Goal: Information Seeking & Learning: Learn about a topic

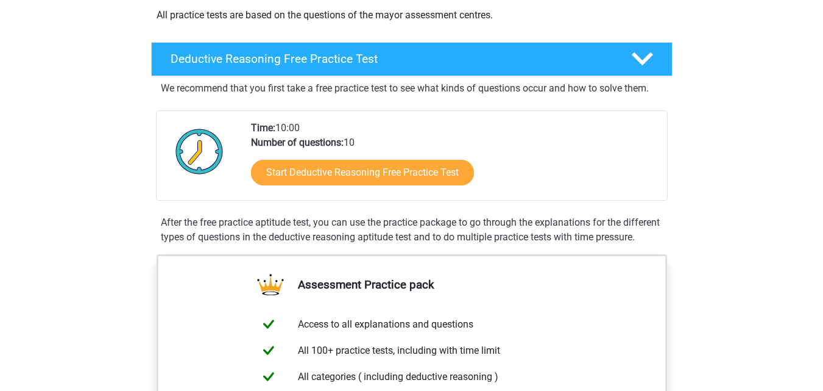
scroll to position [262, 0]
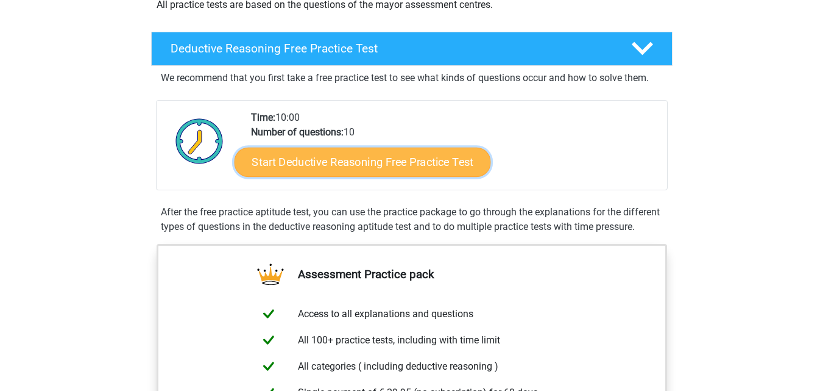
click at [430, 158] on link "Start Deductive Reasoning Free Practice Test" at bounding box center [362, 161] width 257 height 29
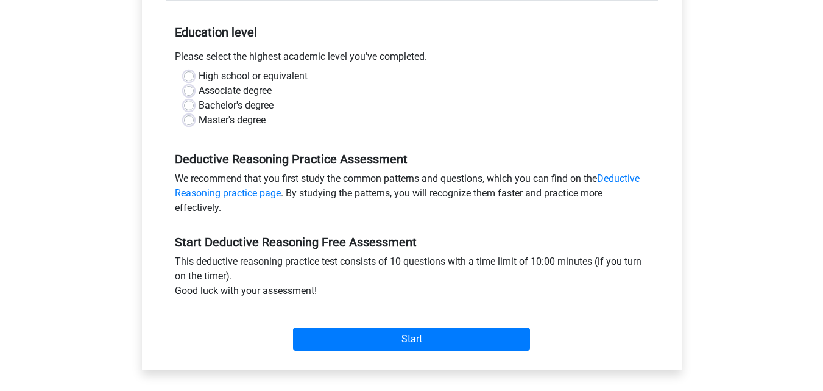
scroll to position [238, 0]
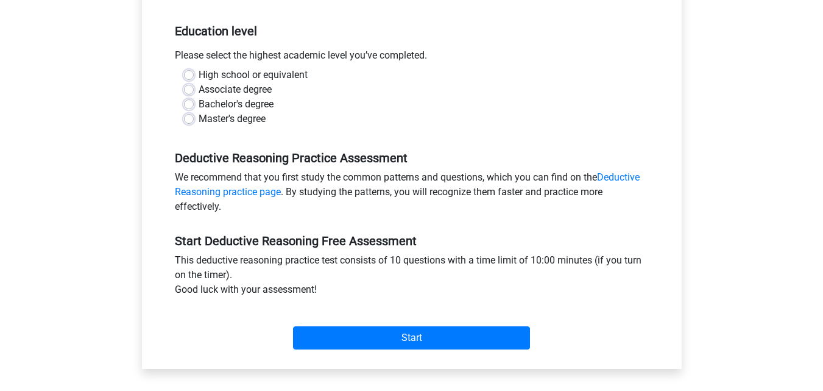
click at [254, 119] on label "Master's degree" at bounding box center [232, 119] width 67 height 15
click at [194, 119] on input "Master's degree" at bounding box center [189, 118] width 10 height 12
radio input "true"
click at [393, 313] on div "Start" at bounding box center [412, 328] width 492 height 43
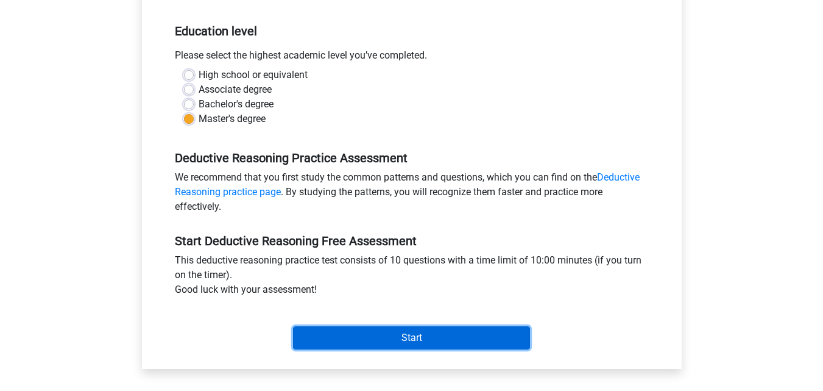
click at [391, 339] on input "Start" at bounding box center [411, 337] width 237 height 23
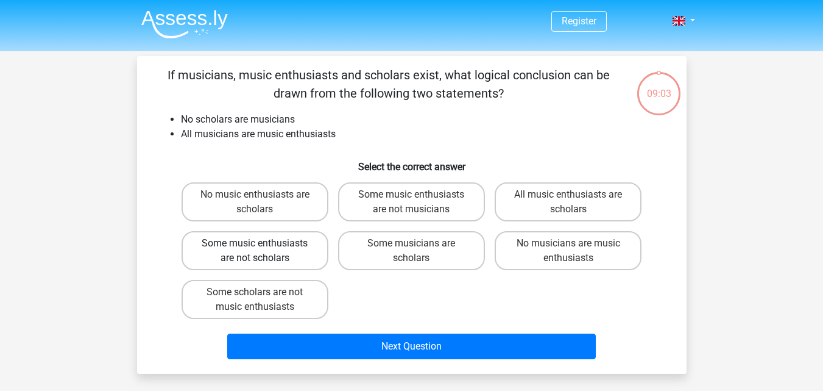
click at [291, 269] on label "Some music enthusiasts are not scholars" at bounding box center [255, 250] width 147 height 39
click at [263, 251] on input "Some music enthusiasts are not scholars" at bounding box center [259, 247] width 8 height 8
radio input "true"
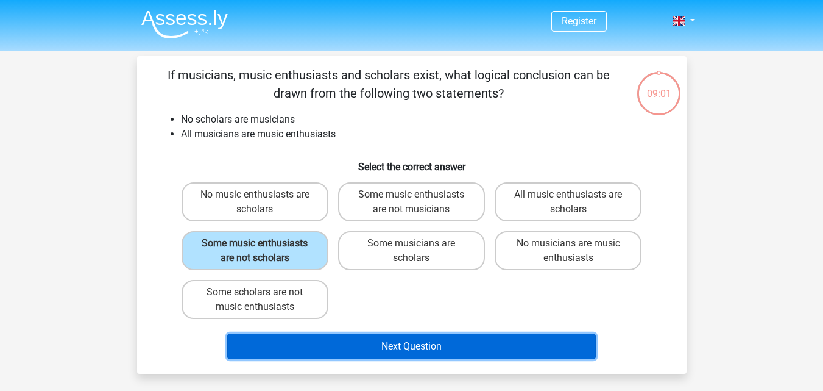
click at [416, 356] on button "Next Question" at bounding box center [411, 346] width 369 height 26
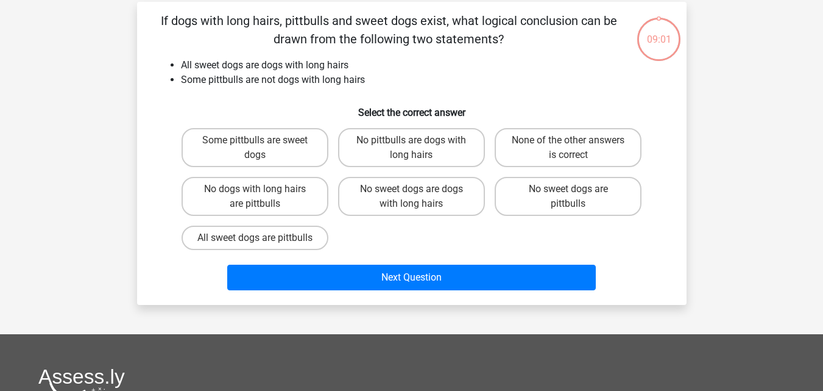
scroll to position [56, 0]
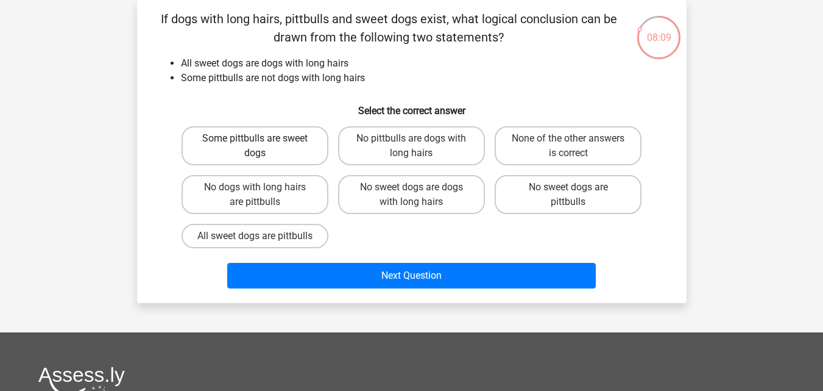
click at [318, 146] on label "Some pittbulls are sweet dogs" at bounding box center [255, 145] width 147 height 39
click at [263, 146] on input "Some pittbulls are sweet dogs" at bounding box center [259, 142] width 8 height 8
radio input "true"
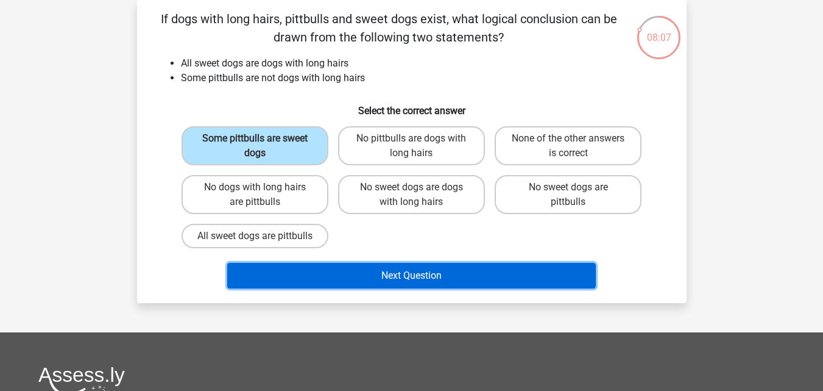
click at [418, 285] on button "Next Question" at bounding box center [411, 276] width 369 height 26
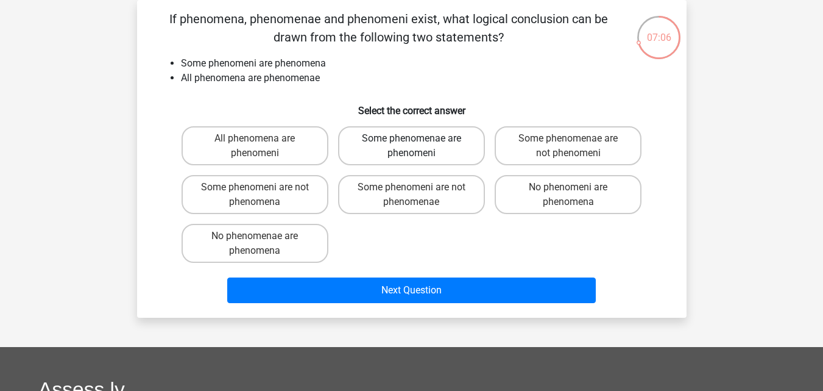
click at [466, 132] on label "Some phenomenae are phenomeni" at bounding box center [411, 145] width 147 height 39
click at [419, 138] on input "Some phenomenae are phenomeni" at bounding box center [415, 142] width 8 height 8
radio input "true"
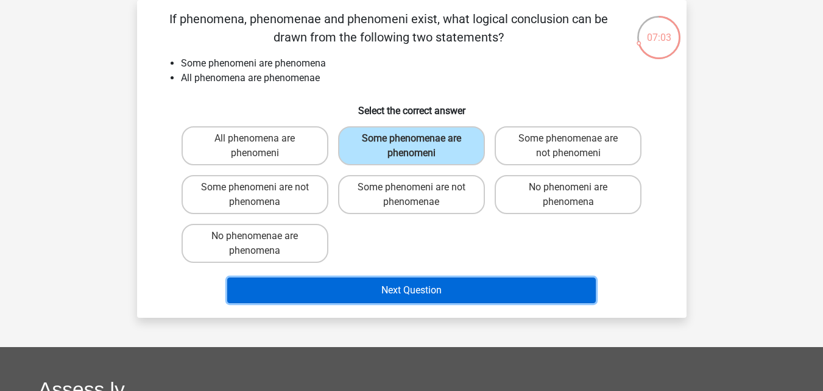
click at [431, 280] on button "Next Question" at bounding box center [411, 290] width 369 height 26
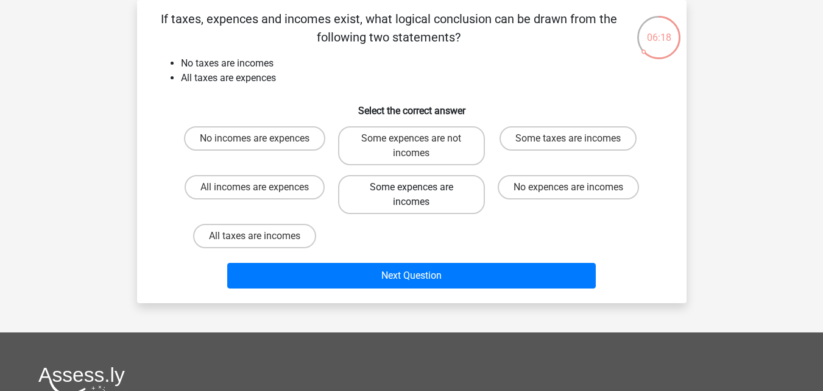
click at [408, 205] on label "Some expences are incomes" at bounding box center [411, 194] width 147 height 39
click at [411, 195] on input "Some expences are incomes" at bounding box center [415, 191] width 8 height 8
radio input "true"
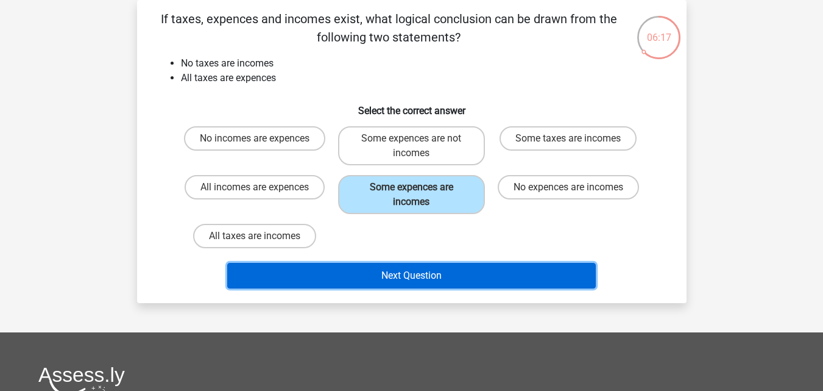
click at [393, 272] on button "Next Question" at bounding box center [411, 276] width 369 height 26
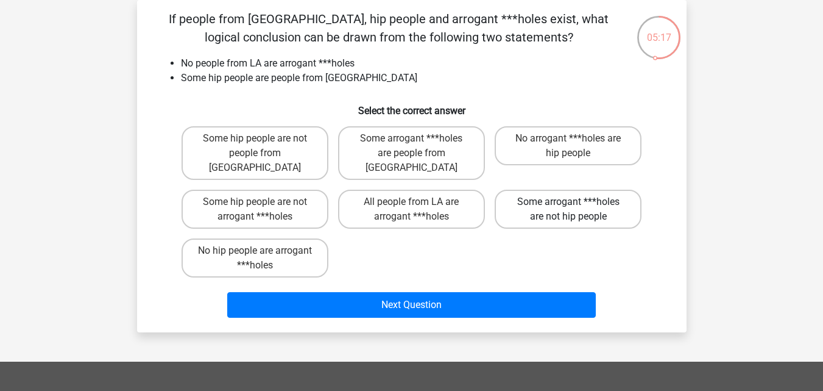
click at [513, 196] on label "Some arrogant ***holes are not hip people" at bounding box center [568, 209] width 147 height 39
click at [569, 202] on input "Some arrogant ***holes are not hip people" at bounding box center [573, 206] width 8 height 8
radio input "true"
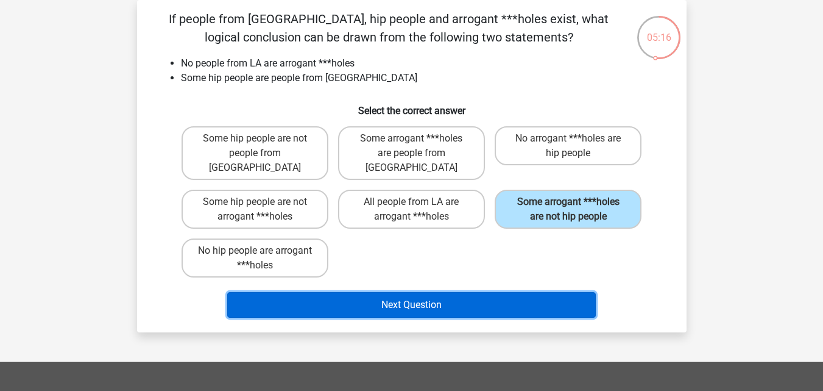
click at [405, 292] on button "Next Question" at bounding box center [411, 305] width 369 height 26
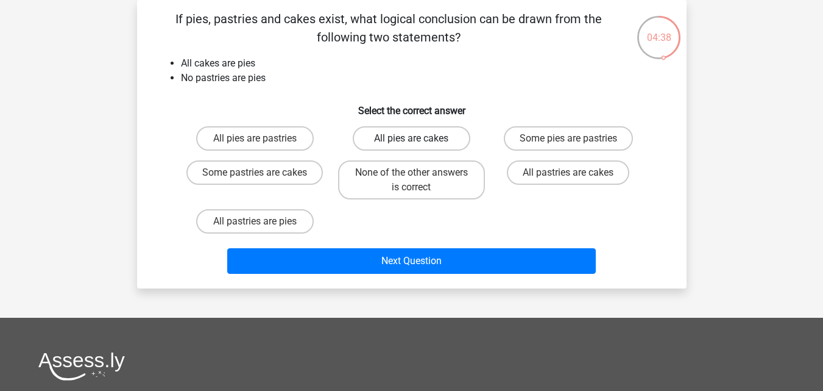
click at [439, 138] on label "All pies are cakes" at bounding box center [412, 138] width 118 height 24
click at [419, 138] on input "All pies are cakes" at bounding box center [415, 142] width 8 height 8
radio input "true"
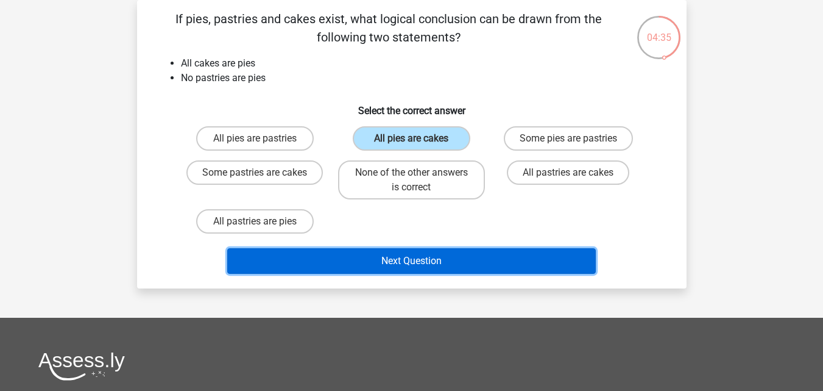
click at [441, 254] on button "Next Question" at bounding box center [411, 261] width 369 height 26
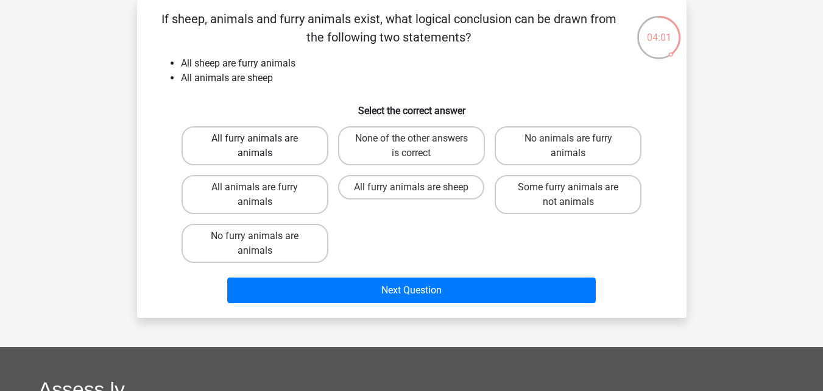
click at [267, 152] on label "All furry animals are animals" at bounding box center [255, 145] width 147 height 39
click at [263, 146] on input "All furry animals are animals" at bounding box center [259, 142] width 8 height 8
radio input "true"
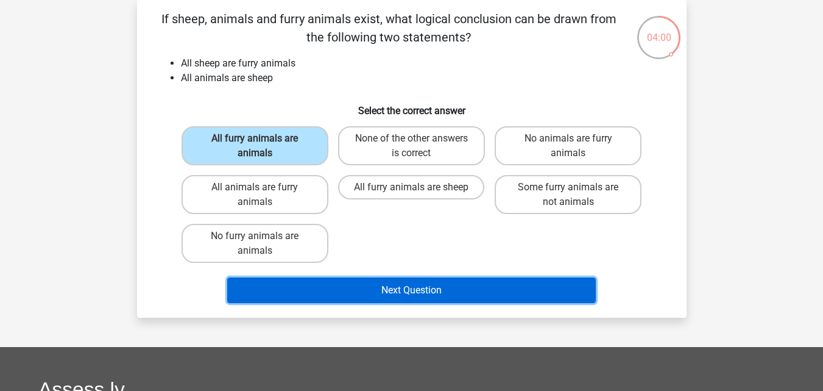
click at [405, 300] on button "Next Question" at bounding box center [411, 290] width 369 height 26
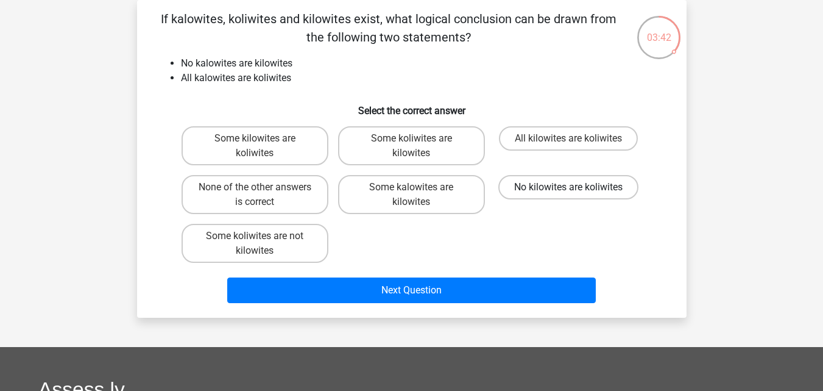
click at [522, 186] on label "No kilowites are koliwites" at bounding box center [568, 187] width 140 height 24
click at [569, 187] on input "No kilowites are koliwites" at bounding box center [573, 191] width 8 height 8
radio input "true"
click at [304, 199] on label "None of the other answers is correct" at bounding box center [255, 194] width 147 height 39
click at [263, 195] on input "None of the other answers is correct" at bounding box center [259, 191] width 8 height 8
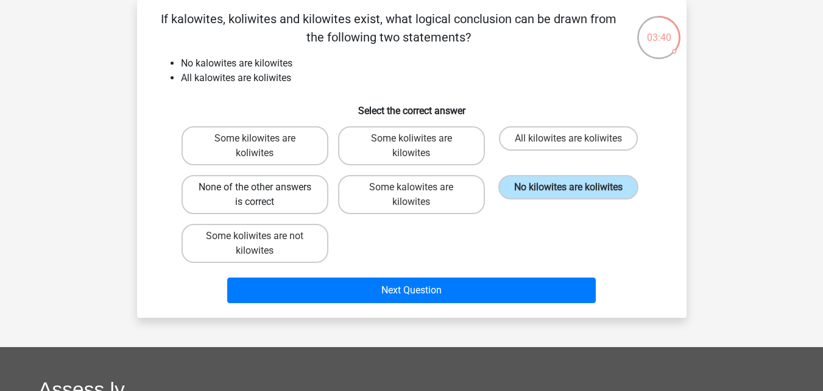
radio input "true"
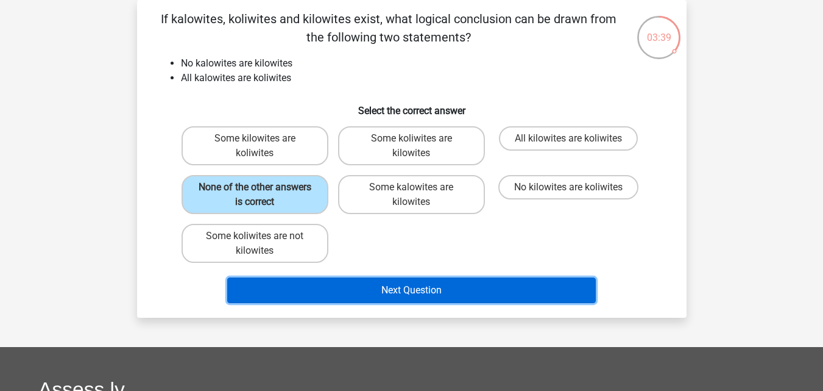
click at [385, 294] on button "Next Question" at bounding box center [411, 290] width 369 height 26
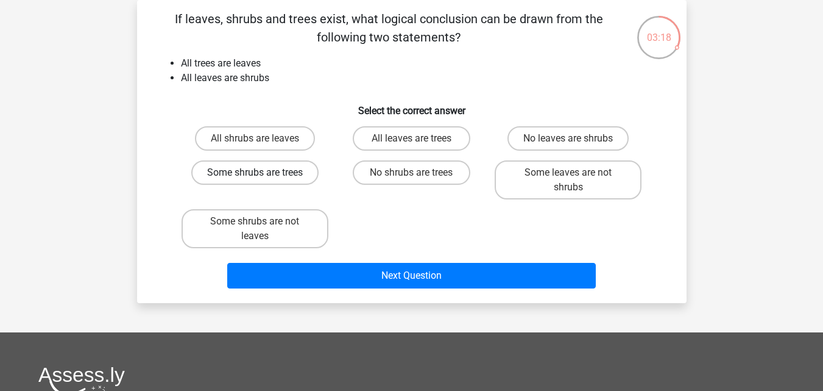
click at [278, 180] on label "Some shrubs are trees" at bounding box center [254, 172] width 127 height 24
click at [263, 180] on input "Some shrubs are trees" at bounding box center [259, 176] width 8 height 8
radio input "true"
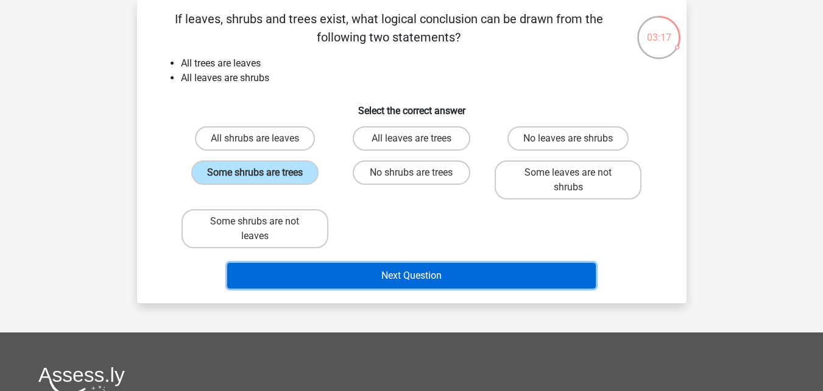
click at [330, 275] on button "Next Question" at bounding box center [411, 276] width 369 height 26
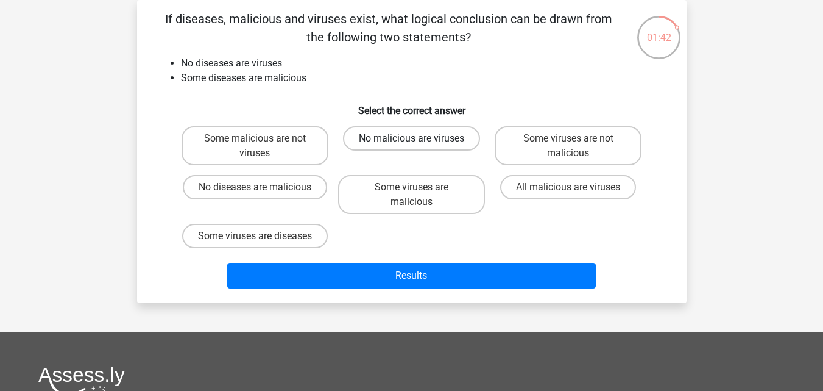
click at [428, 133] on label "No malicious are viruses" at bounding box center [411, 138] width 137 height 24
click at [419, 138] on input "No malicious are viruses" at bounding box center [415, 142] width 8 height 8
radio input "true"
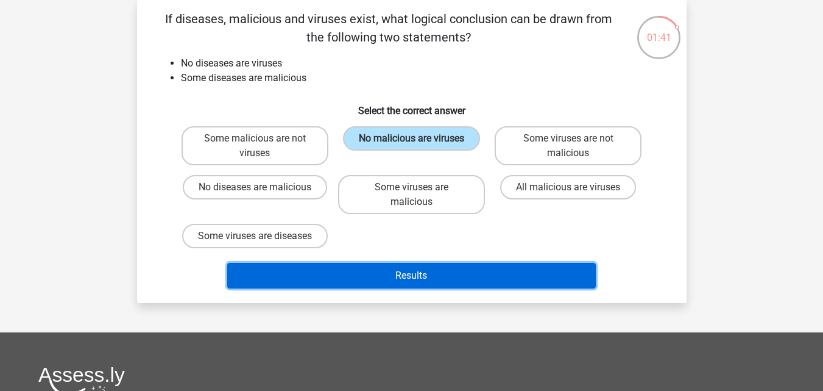
click at [456, 281] on button "Results" at bounding box center [411, 276] width 369 height 26
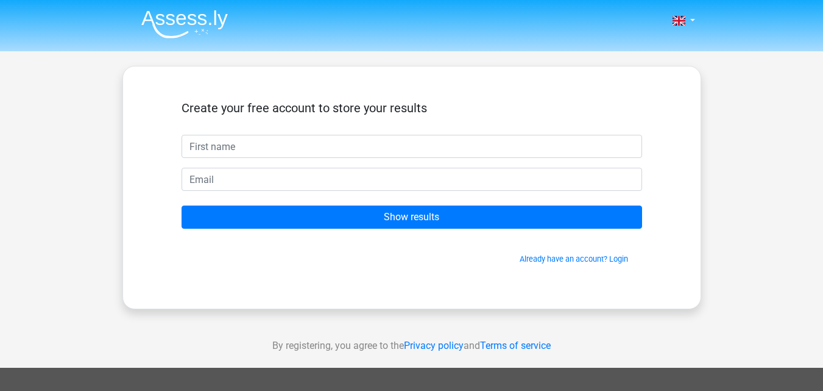
type input "S"
type input "Aarti"
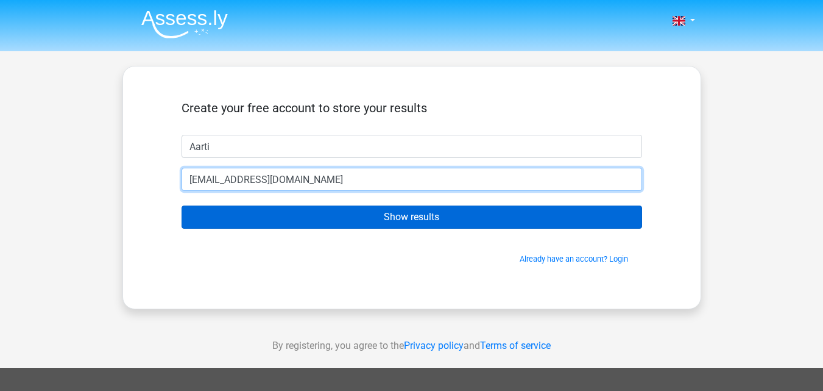
type input "talk2smile@yahoo.co.in"
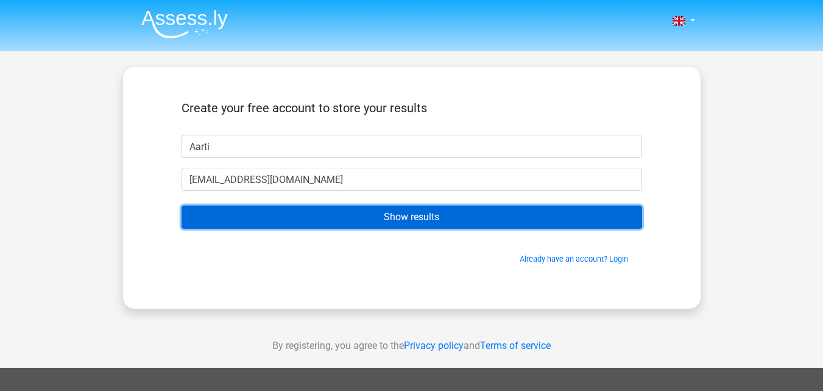
click at [389, 217] on input "Show results" at bounding box center [412, 216] width 461 height 23
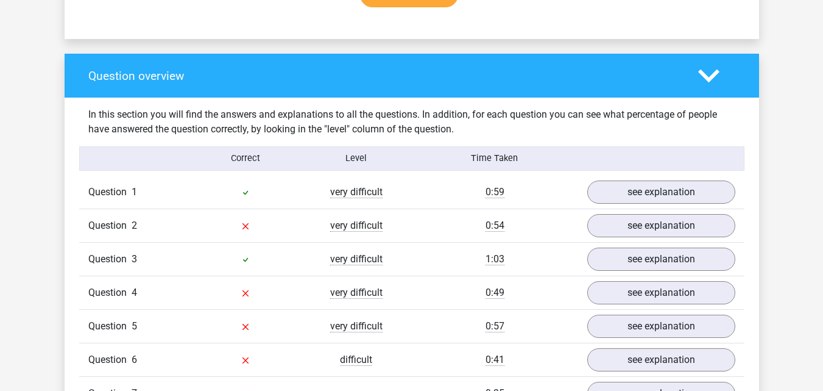
scroll to position [858, 0]
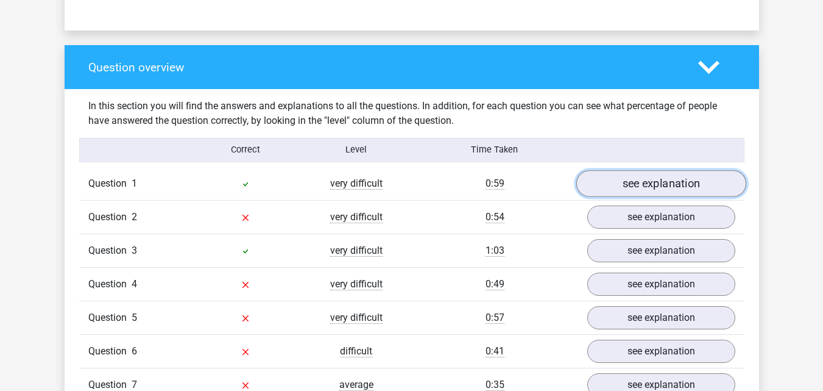
click at [633, 183] on link "see explanation" at bounding box center [661, 183] width 170 height 27
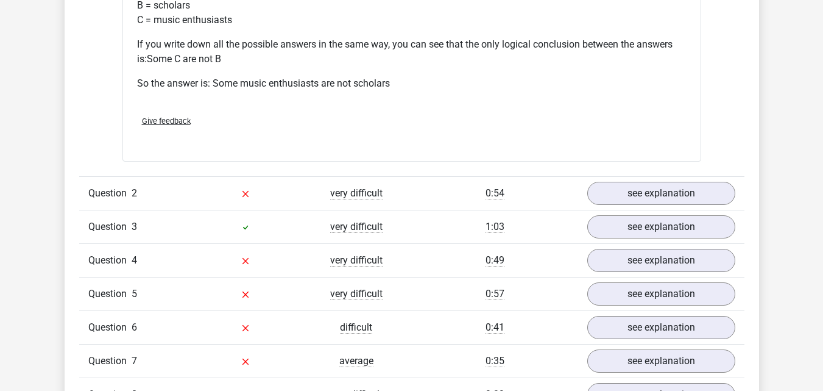
scroll to position [1392, 0]
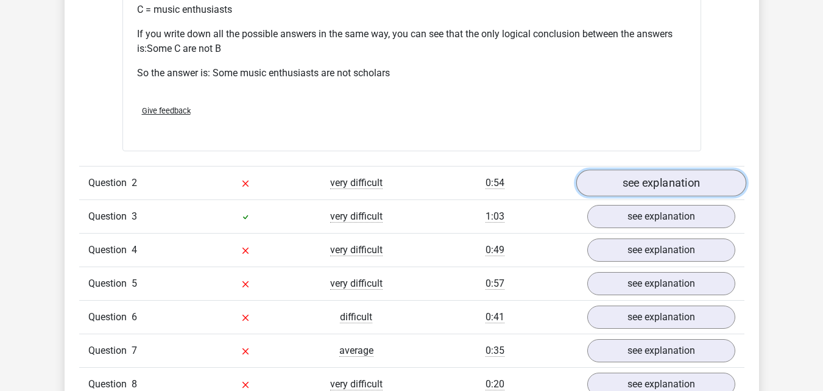
click at [644, 183] on link "see explanation" at bounding box center [661, 182] width 170 height 27
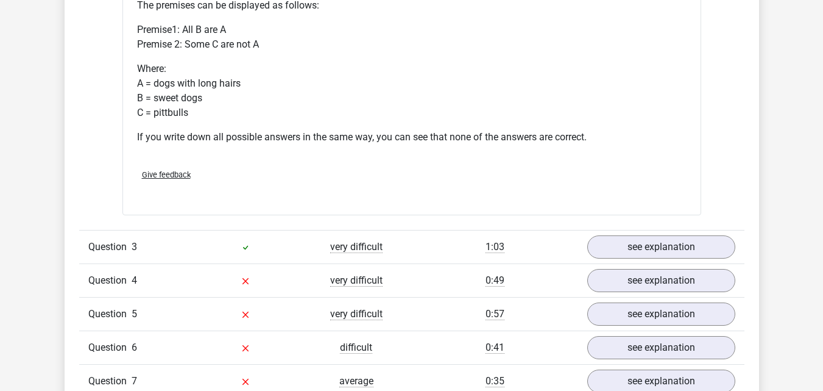
scroll to position [1834, 0]
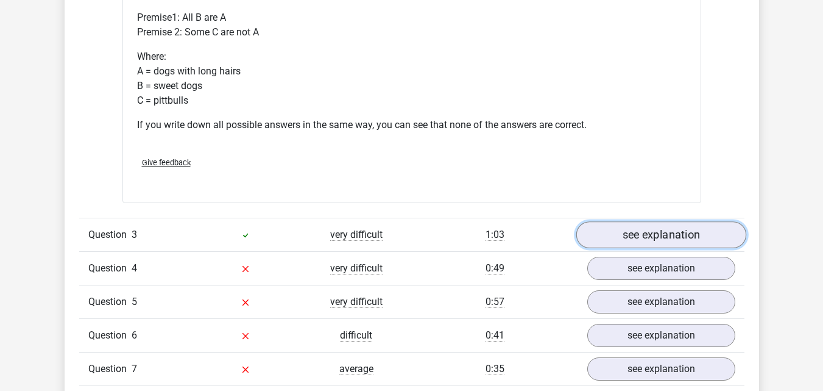
click at [644, 237] on link "see explanation" at bounding box center [661, 235] width 170 height 27
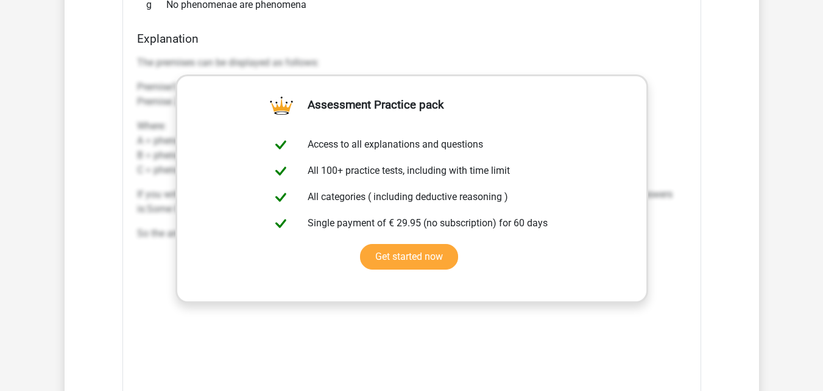
scroll to position [2283, 0]
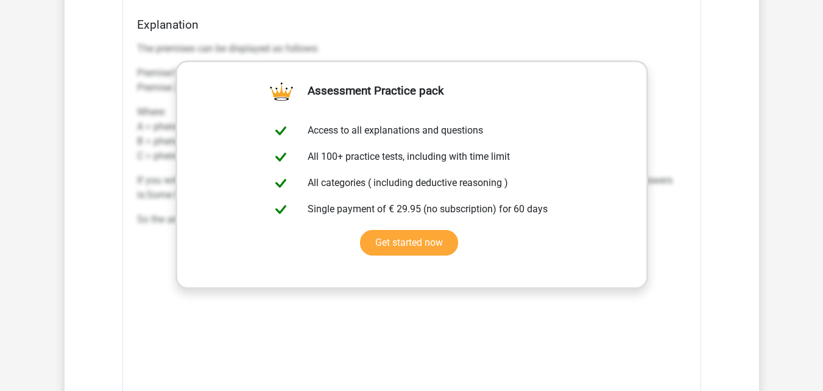
click at [695, 55] on div "If phenomena, phenomenae and phenomeni exist, what logical conclusion can be dr…" at bounding box center [411, 137] width 579 height 641
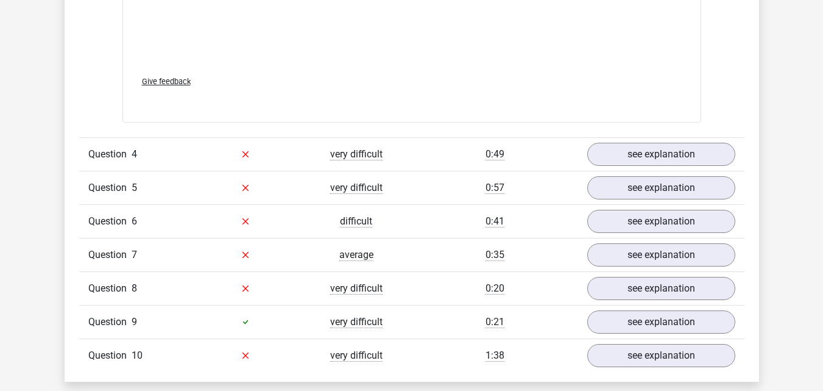
scroll to position [2612, 0]
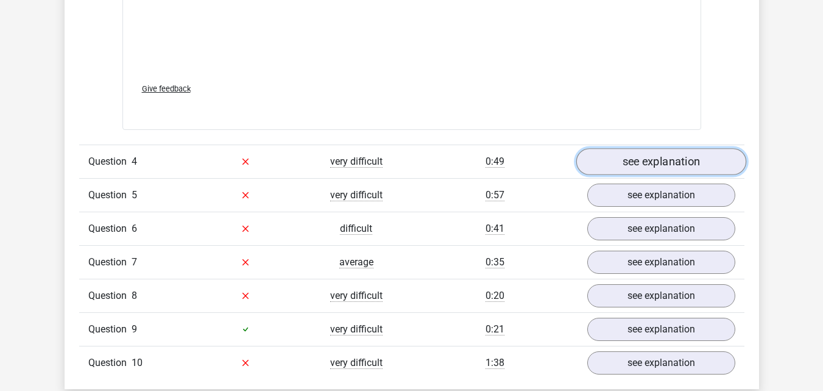
click at [701, 171] on link "see explanation" at bounding box center [661, 161] width 170 height 27
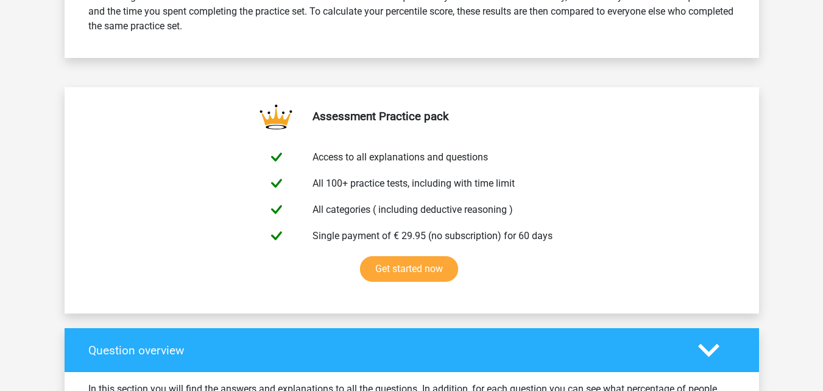
scroll to position [348, 0]
